Goal: Task Accomplishment & Management: Use online tool/utility

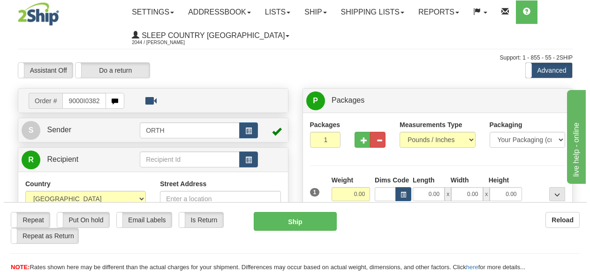
scroll to position [0, 7]
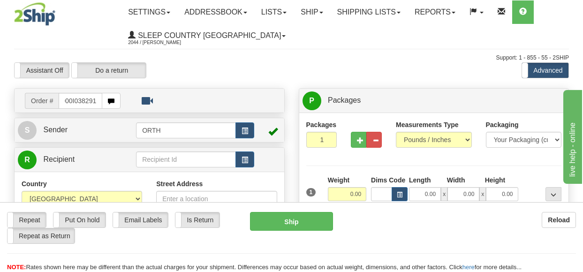
type input "9000I038291"
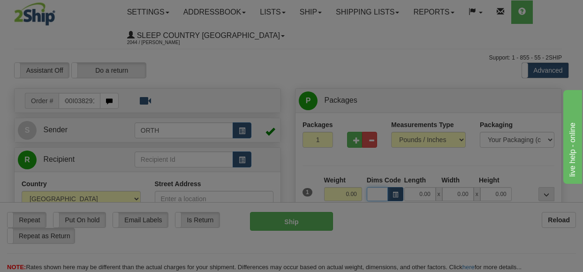
click at [388, 195] on body "Training Course Close Toggle navigation Settings Shipping Preferences New Recip…" at bounding box center [291, 136] width 583 height 272
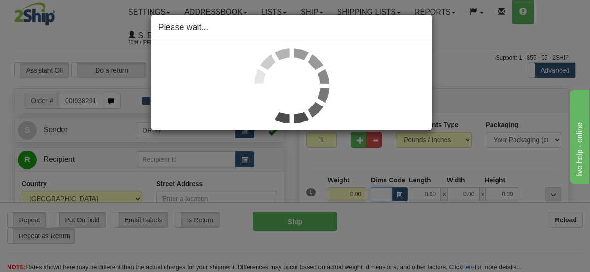
scroll to position [0, 0]
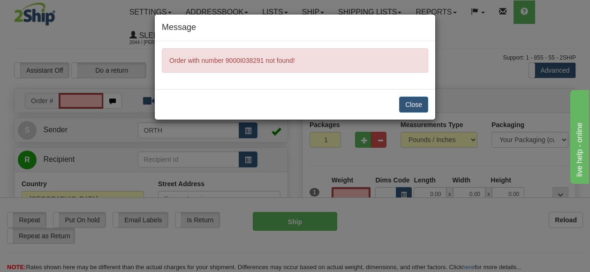
type input "0.00"
click at [415, 101] on button "Close" at bounding box center [413, 105] width 29 height 16
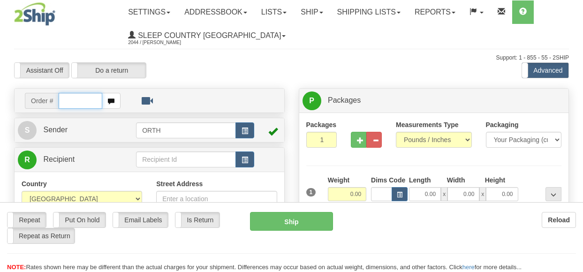
click at [77, 102] on input "text" at bounding box center [80, 101] width 43 height 16
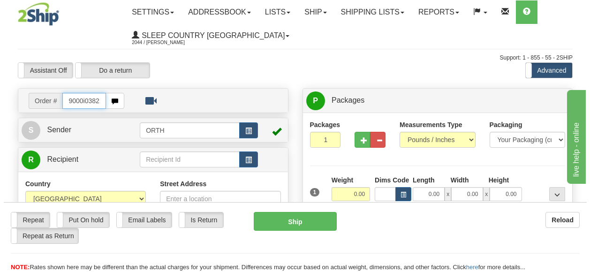
scroll to position [0, 7]
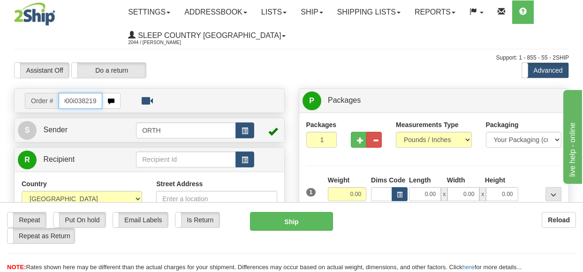
type input "9000i038219"
click at [377, 191] on body "Training Course Close Toggle navigation Settings Shipping Preferences New Recip…" at bounding box center [291, 136] width 583 height 272
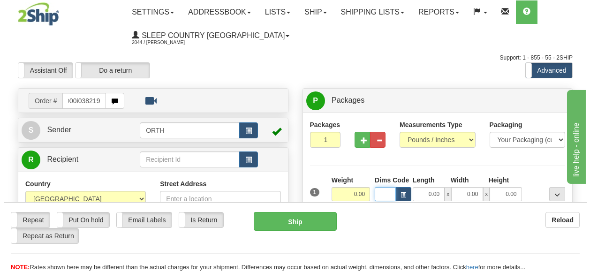
scroll to position [0, 0]
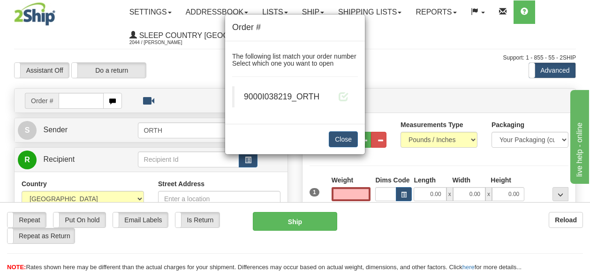
type input "0.00"
click at [357, 188] on div "Order # The following list match your order number Select which one you want to…" at bounding box center [295, 136] width 590 height 272
click at [382, 195] on div "Order # The following list match your order number Select which one you want to…" at bounding box center [295, 136] width 590 height 272
click at [391, 194] on div "Order # The following list match your order number Select which one you want to…" at bounding box center [295, 136] width 590 height 272
click at [362, 192] on div "Order # The following list match your order number Select which one you want to…" at bounding box center [295, 136] width 590 height 272
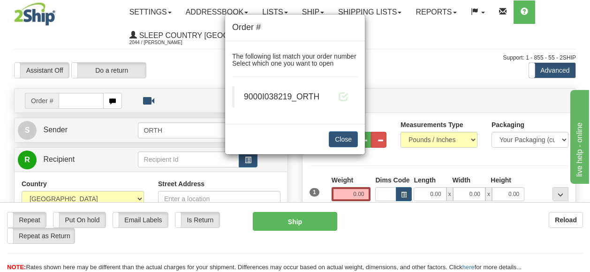
click at [356, 193] on div "Order # The following list match your order number Select which one you want to…" at bounding box center [295, 136] width 590 height 272
click at [344, 96] on span at bounding box center [343, 96] width 10 height 10
click at [344, 97] on span at bounding box center [343, 96] width 10 height 10
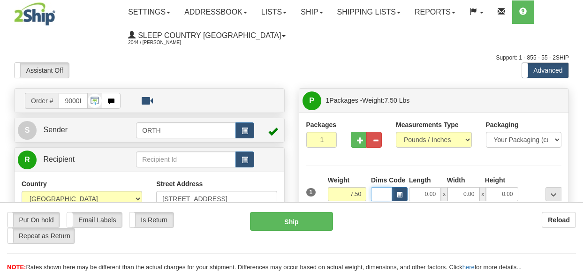
click at [384, 195] on input "Dims Code" at bounding box center [381, 194] width 21 height 14
type input "bte"
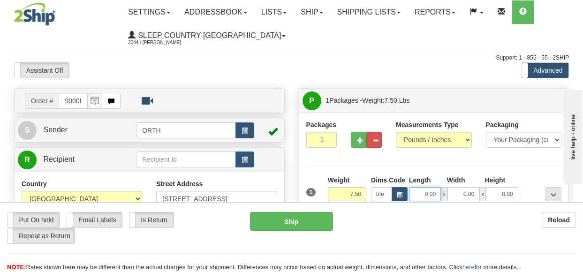
click at [417, 196] on input "0.00" at bounding box center [425, 194] width 32 height 14
type input "15.00"
type input "5.00"
type input "25.00"
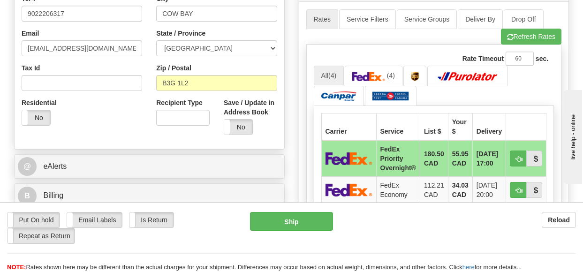
scroll to position [281, 0]
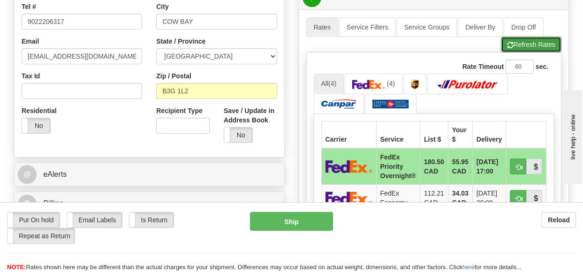
click at [527, 52] on button "Refresh Rates" at bounding box center [531, 45] width 60 height 16
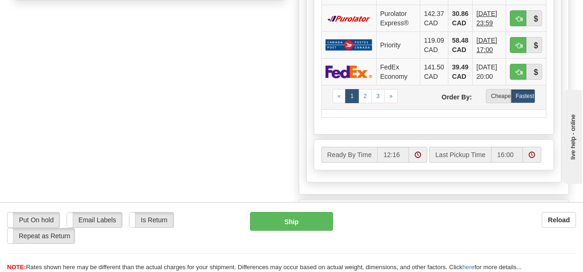
scroll to position [516, 0]
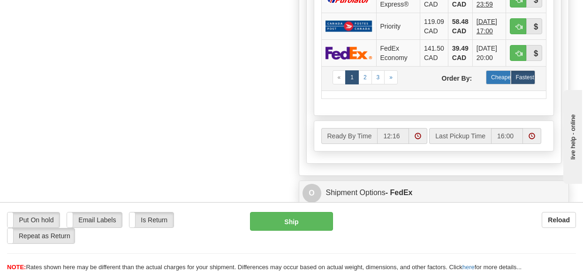
click at [490, 80] on label "Cheapest" at bounding box center [498, 77] width 24 height 14
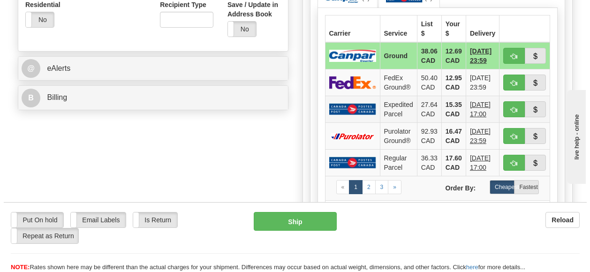
scroll to position [375, 0]
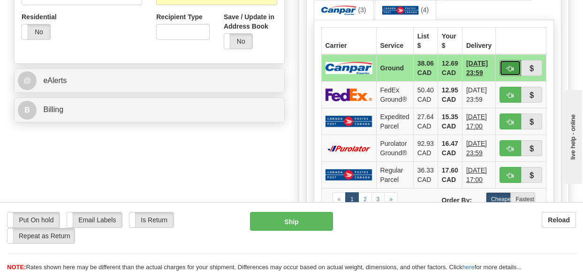
click at [514, 65] on button "button" at bounding box center [509, 68] width 21 height 16
type input "1"
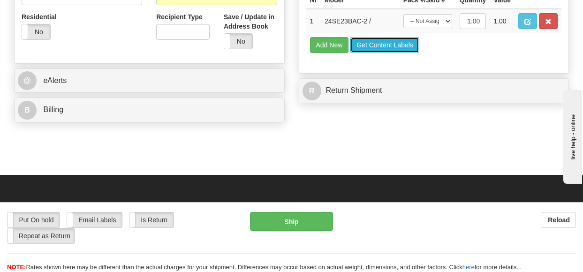
click at [399, 53] on button "Get Content Labels" at bounding box center [384, 45] width 69 height 16
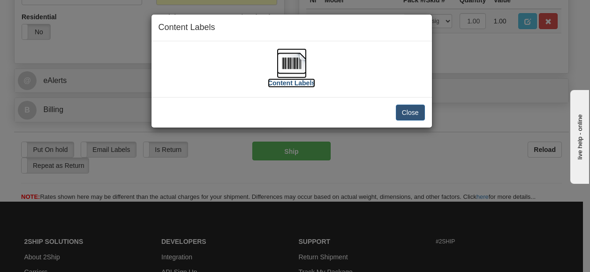
click at [292, 72] on img at bounding box center [292, 63] width 30 height 30
click at [402, 106] on button "Close" at bounding box center [410, 113] width 29 height 16
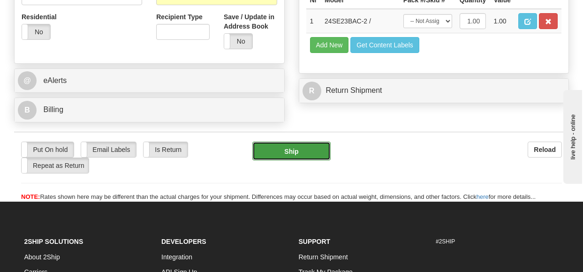
click at [322, 153] on button "Ship" at bounding box center [291, 151] width 78 height 19
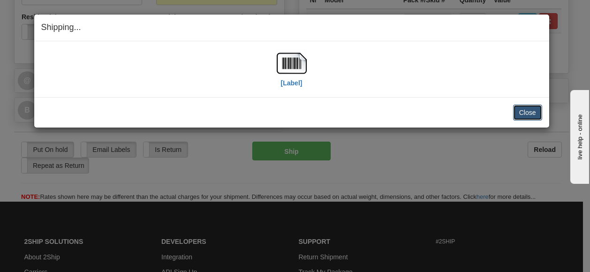
click at [531, 109] on button "Close" at bounding box center [527, 113] width 29 height 16
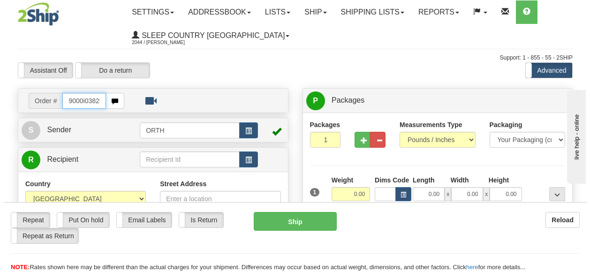
scroll to position [0, 7]
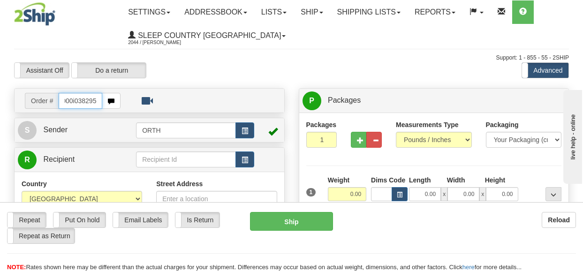
type input "9000i038295"
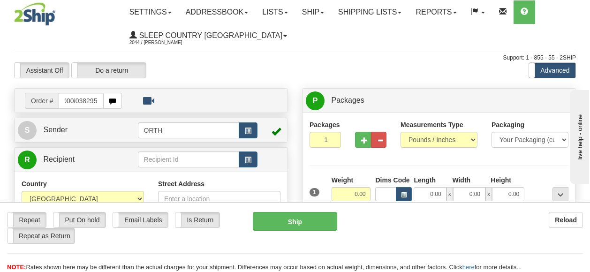
scroll to position [0, 0]
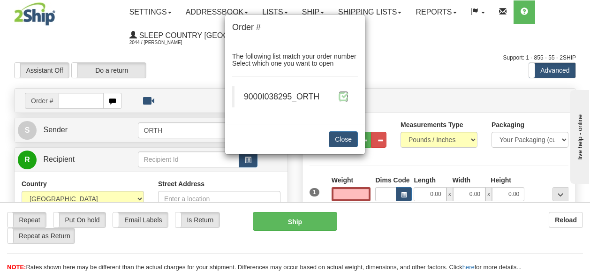
type input "0.00"
click at [341, 97] on span at bounding box center [343, 96] width 10 height 10
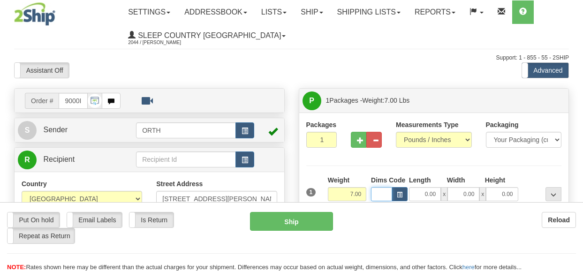
click at [379, 194] on input "Dims Code" at bounding box center [381, 194] width 21 height 14
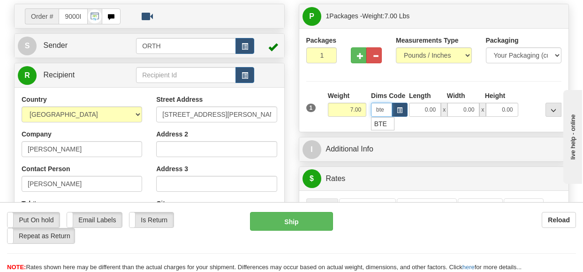
scroll to position [94, 0]
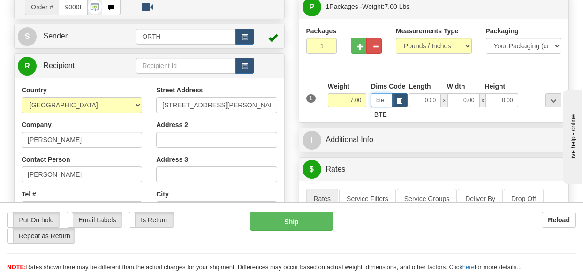
type input "bte"
click button "Delete" at bounding box center [0, 0] width 0 height 0
type input "15.00"
type input "5.00"
type input "25.00"
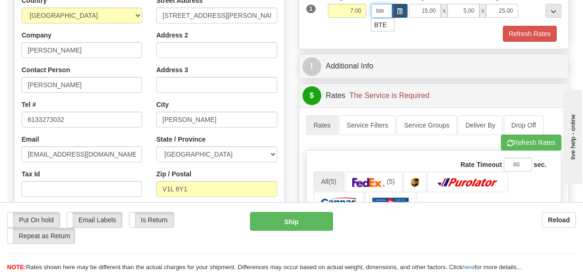
scroll to position [234, 0]
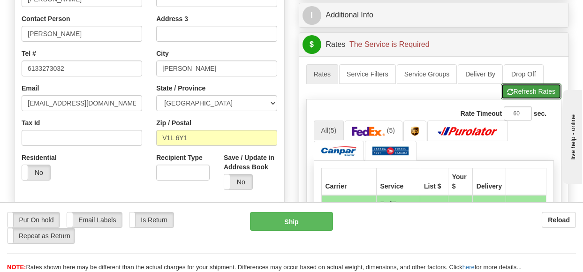
click at [521, 93] on button "Refresh Rates" at bounding box center [531, 91] width 60 height 16
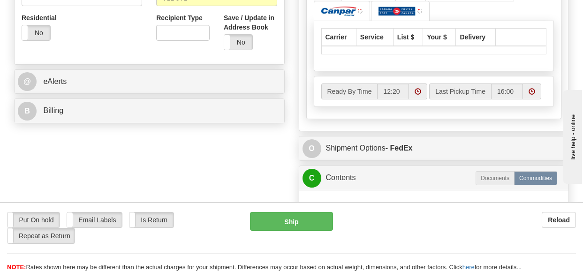
scroll to position [375, 0]
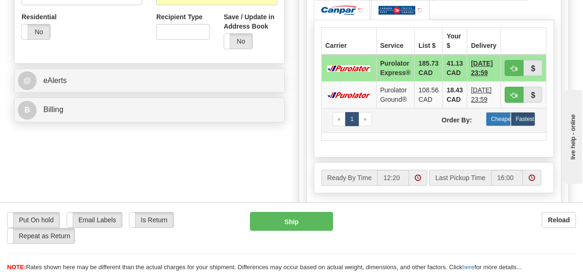
click at [497, 123] on label "Cheapest" at bounding box center [498, 119] width 24 height 14
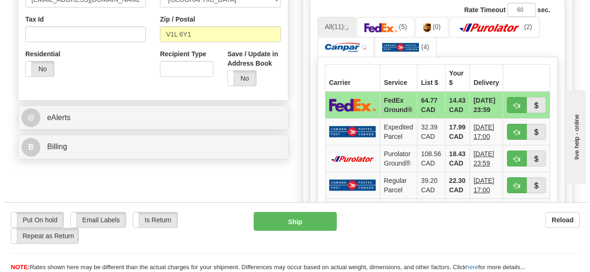
scroll to position [328, 0]
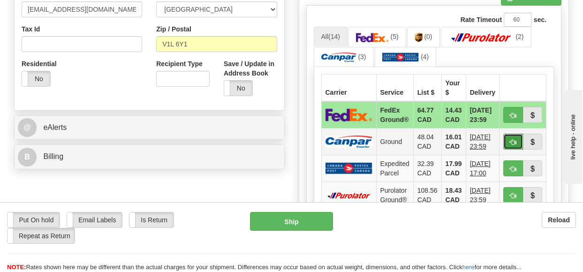
click at [516, 141] on span "button" at bounding box center [513, 142] width 7 height 6
type input "1"
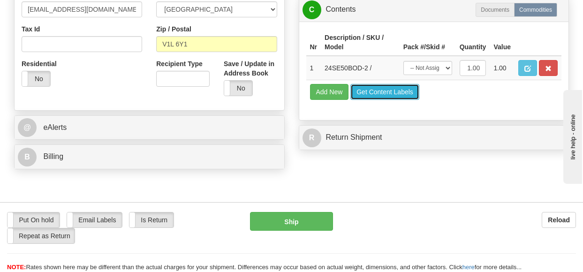
click at [380, 100] on button "Get Content Labels" at bounding box center [384, 92] width 69 height 16
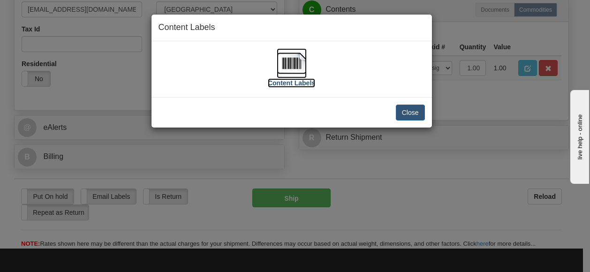
click at [291, 85] on label "Content Labels" at bounding box center [291, 82] width 47 height 9
click at [405, 112] on button "Close" at bounding box center [410, 113] width 29 height 16
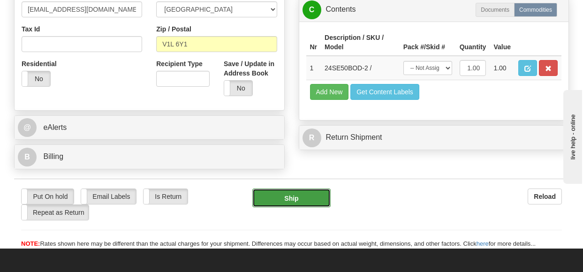
click at [300, 199] on button "Ship" at bounding box center [291, 197] width 78 height 19
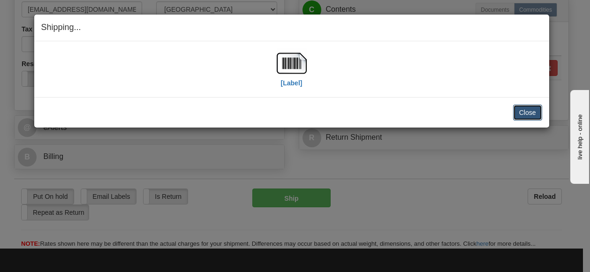
click at [536, 116] on button "Close" at bounding box center [527, 113] width 29 height 16
